Goal: Information Seeking & Learning: Stay updated

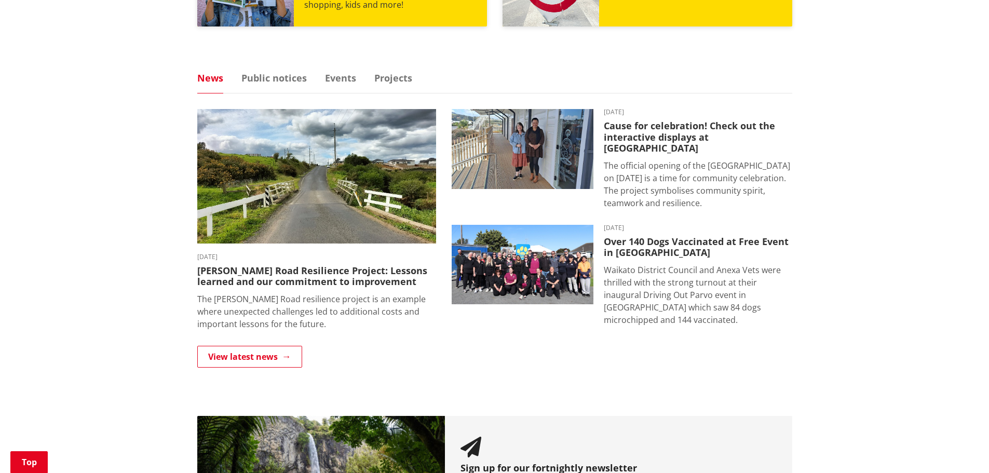
scroll to position [675, 0]
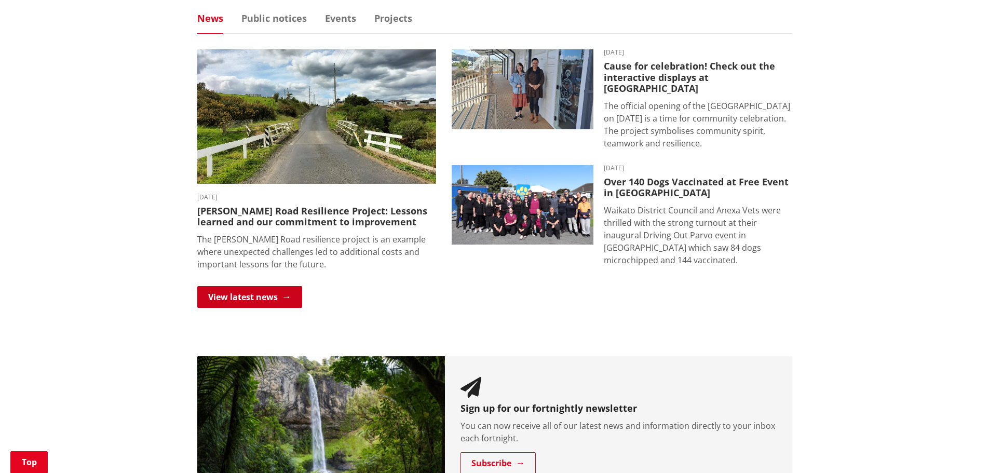
drag, startPoint x: 271, startPoint y: 300, endPoint x: 280, endPoint y: 295, distance: 10.5
click at [271, 300] on link "View latest news" at bounding box center [249, 297] width 105 height 22
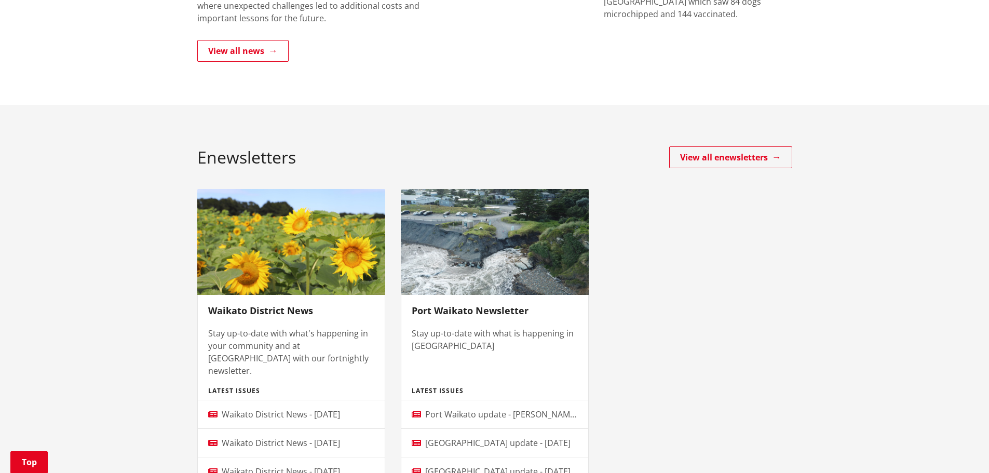
scroll to position [260, 0]
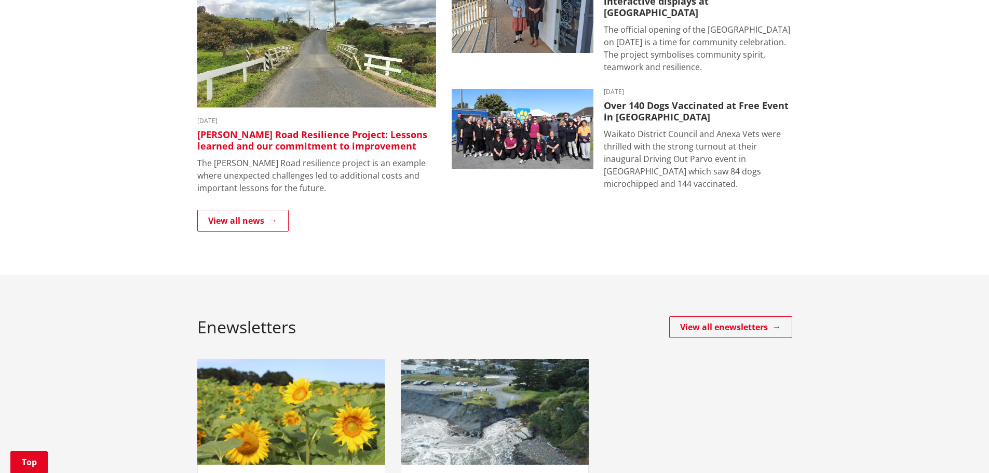
click at [285, 144] on h3 "[PERSON_NAME] Road Resilience Project: Lessons learned and our commitment to im…" at bounding box center [316, 140] width 239 height 22
